Goal: Task Accomplishment & Management: Use online tool/utility

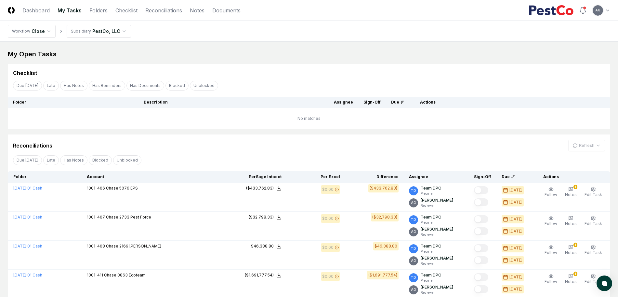
drag, startPoint x: 0, startPoint y: 0, endPoint x: 232, endPoint y: 48, distance: 236.4
click at [161, 14] on header "CloseCore Dashboard My Tasks Folders Checklist Reconciliations Notes Documents …" at bounding box center [309, 10] width 618 height 21
click at [162, 8] on link "Reconciliations" at bounding box center [163, 11] width 37 height 8
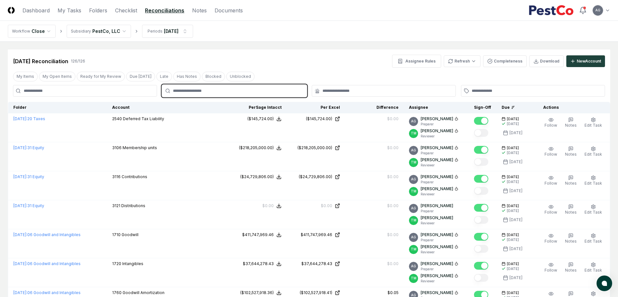
click at [213, 93] on input "text" at bounding box center [237, 91] width 129 height 6
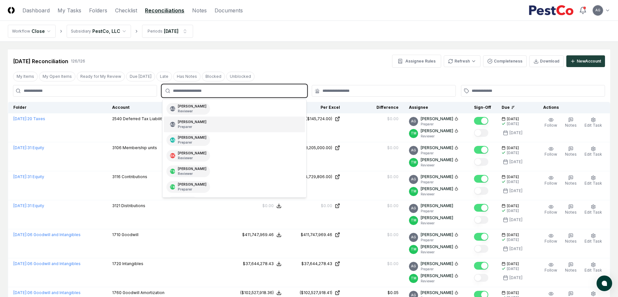
click at [210, 124] on div "AG [PERSON_NAME] Preparer" at bounding box center [188, 124] width 44 height 12
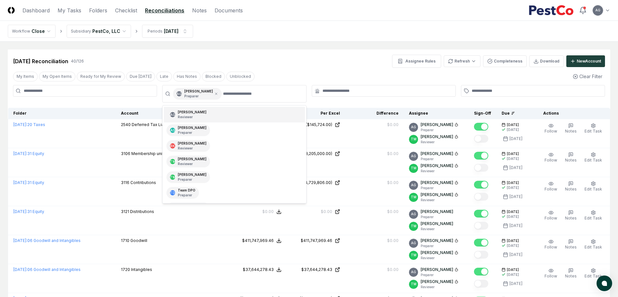
click at [338, 64] on div "[DATE] Reconciliation 40 / 126 Assignee Rules Refresh Completeness Download New…" at bounding box center [309, 61] width 592 height 13
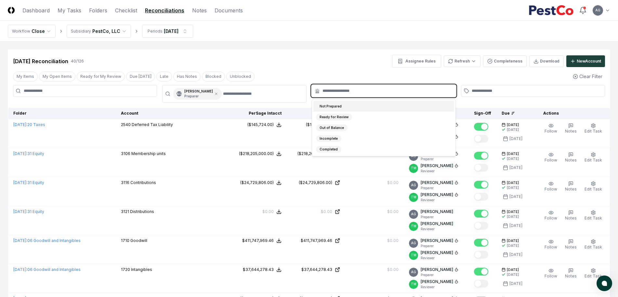
click at [355, 92] on input "text" at bounding box center [387, 91] width 129 height 6
click at [353, 105] on div "Not Prepared" at bounding box center [383, 106] width 141 height 11
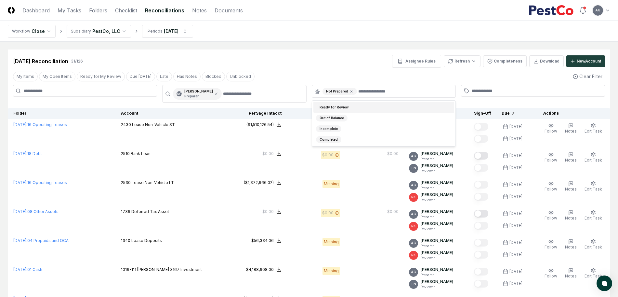
click at [337, 57] on div "[DATE] Reconciliation 31 / 126 Assignee Rules Refresh Completeness Download New…" at bounding box center [309, 61] width 592 height 13
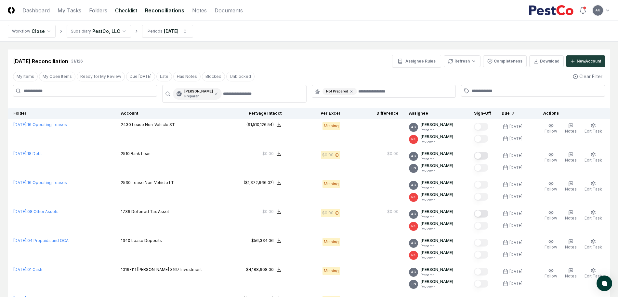
click at [128, 11] on link "Checklist" at bounding box center [126, 11] width 22 height 8
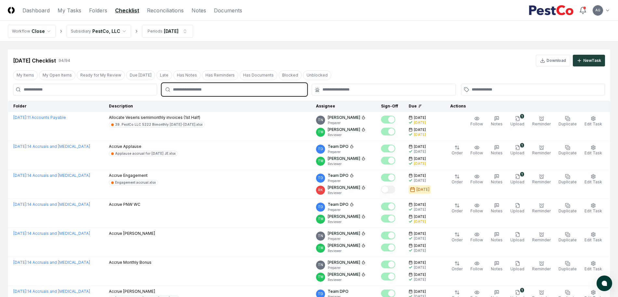
click at [197, 89] on input "text" at bounding box center [237, 89] width 129 height 6
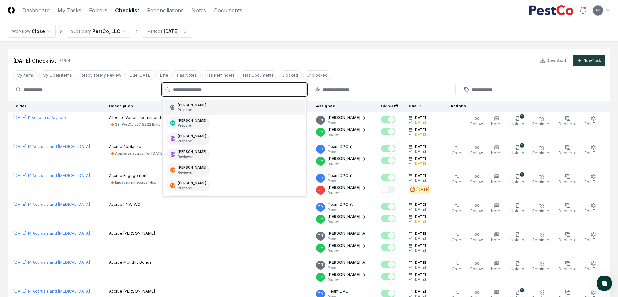
click at [206, 109] on p "Preparer" at bounding box center [192, 109] width 29 height 5
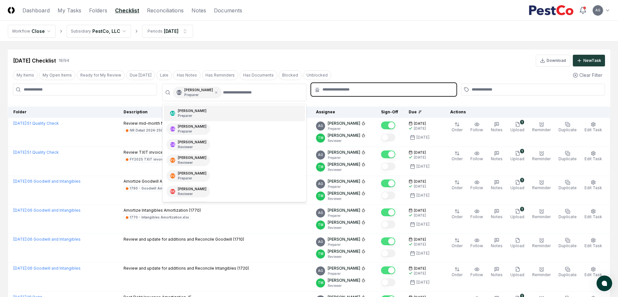
click at [378, 90] on input "text" at bounding box center [387, 89] width 129 height 6
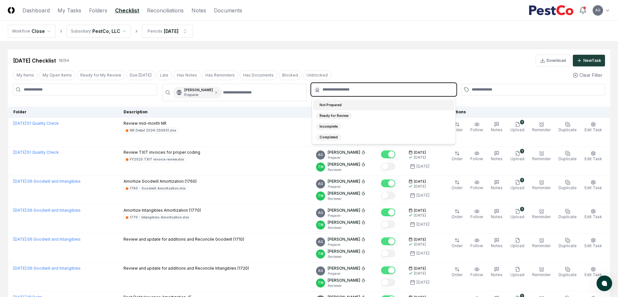
click at [370, 107] on div "Not Prepared" at bounding box center [383, 104] width 141 height 11
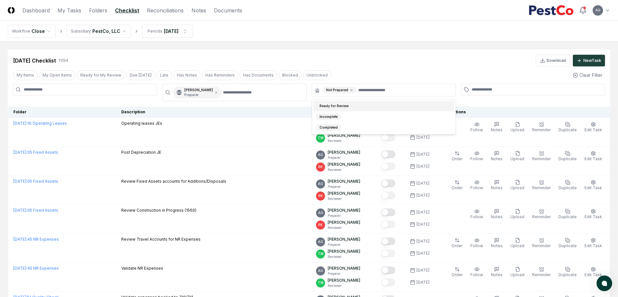
click at [360, 53] on div "[DATE] Checklist 11 / 94 Download New Task" at bounding box center [309, 57] width 603 height 17
click at [417, 52] on div "[DATE] Checklist 11 / 94 Download New Task" at bounding box center [309, 57] width 603 height 17
click at [416, 47] on main "Cancel Reassign [DATE] Checklist 11 / 94 Download New Task My Items My Open Ite…" at bounding box center [309, 243] width 618 height 402
